Goal: Task Accomplishment & Management: Complete application form

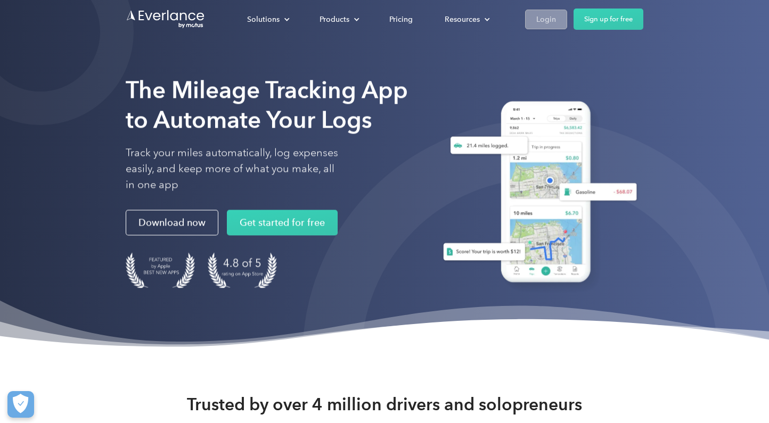
click at [565, 22] on link "Login" at bounding box center [546, 20] width 42 height 20
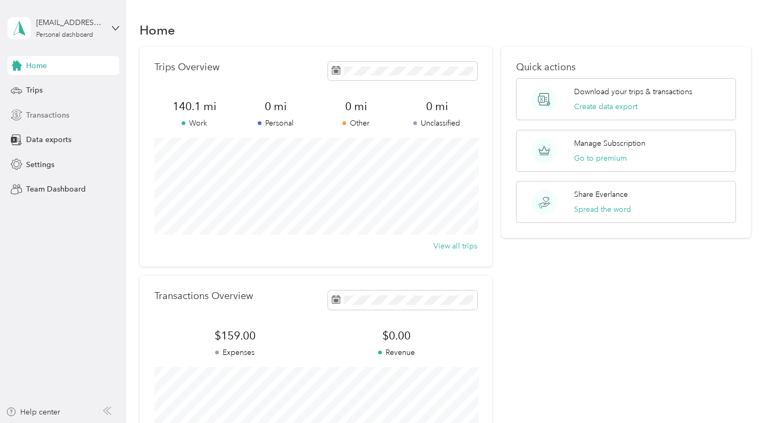
click at [42, 112] on span "Transactions" at bounding box center [47, 115] width 43 height 11
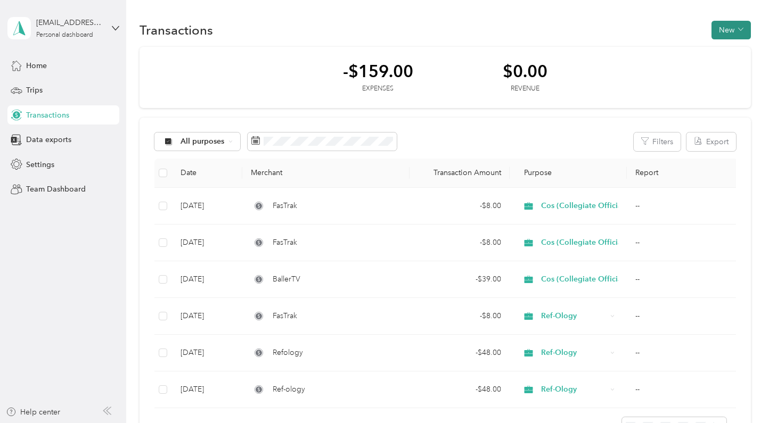
click at [724, 31] on button "New" at bounding box center [731, 30] width 39 height 19
click at [729, 51] on span "Expense" at bounding box center [731, 50] width 29 height 11
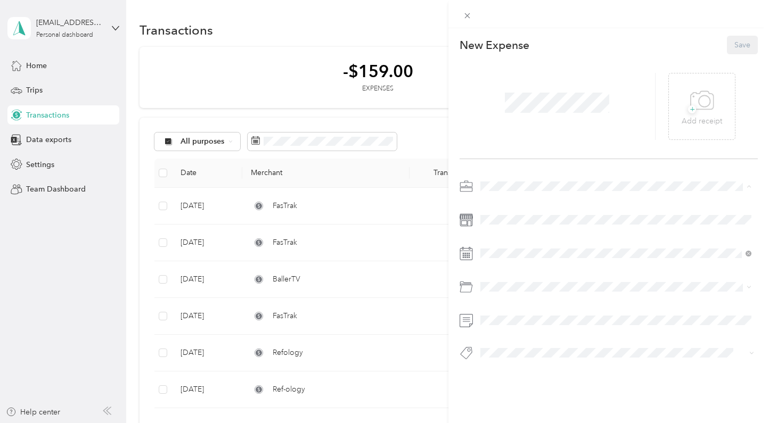
click at [502, 281] on span "East Bay Basketball Officials Association" at bounding box center [550, 279] width 132 height 9
click at [513, 329] on span "Professional Dues and Fees" at bounding box center [530, 329] width 92 height 9
click at [689, 110] on span "+" at bounding box center [692, 109] width 8 height 8
click at [745, 43] on button "Save" at bounding box center [742, 45] width 31 height 19
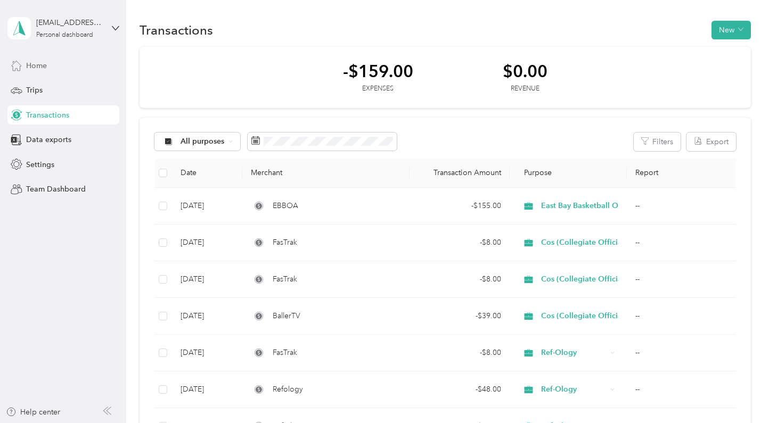
click at [63, 63] on div "Home" at bounding box center [63, 65] width 112 height 19
